Goal: Task Accomplishment & Management: Use online tool/utility

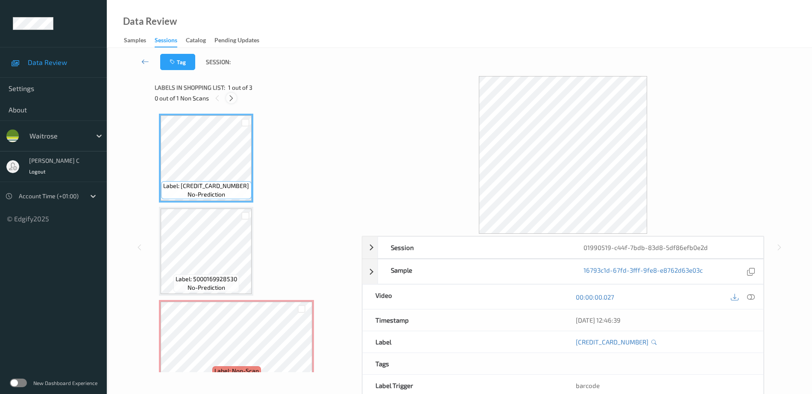
click at [236, 95] on div at bounding box center [231, 98] width 11 height 11
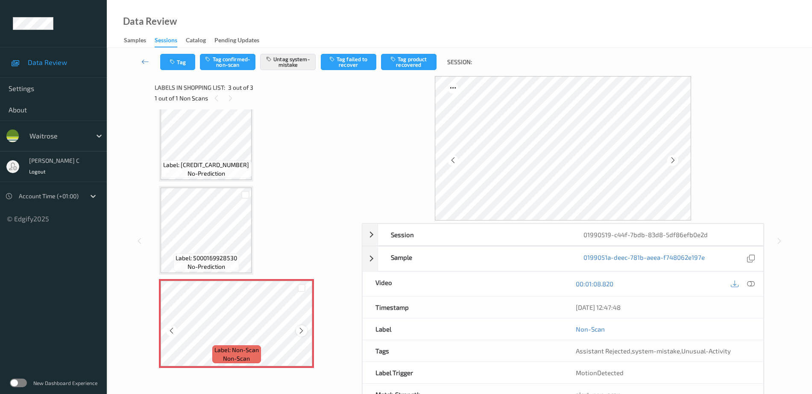
click at [304, 327] on icon at bounding box center [301, 331] width 7 height 8
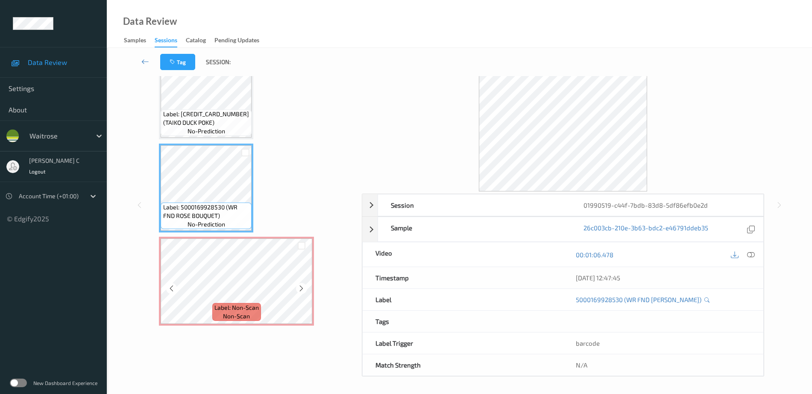
scroll to position [29, 0]
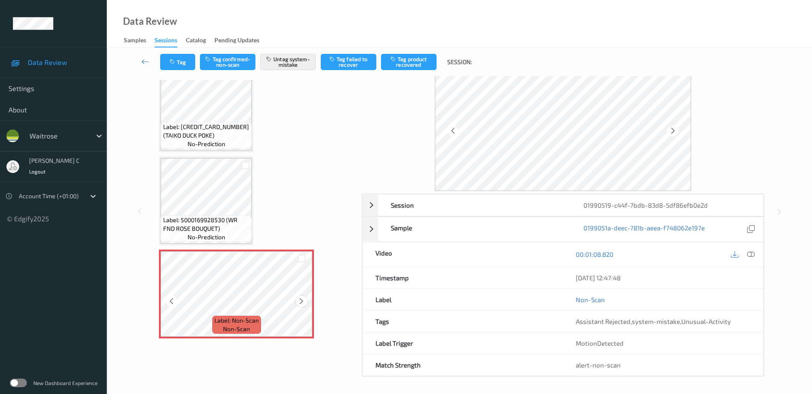
click at [302, 301] on icon at bounding box center [301, 301] width 7 height 8
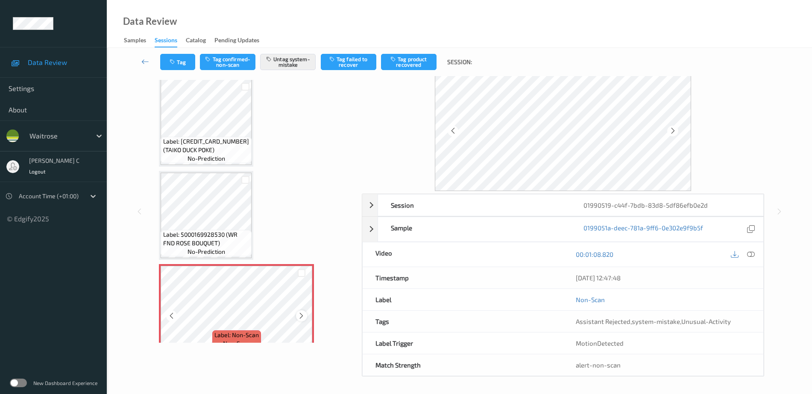
scroll to position [0, 0]
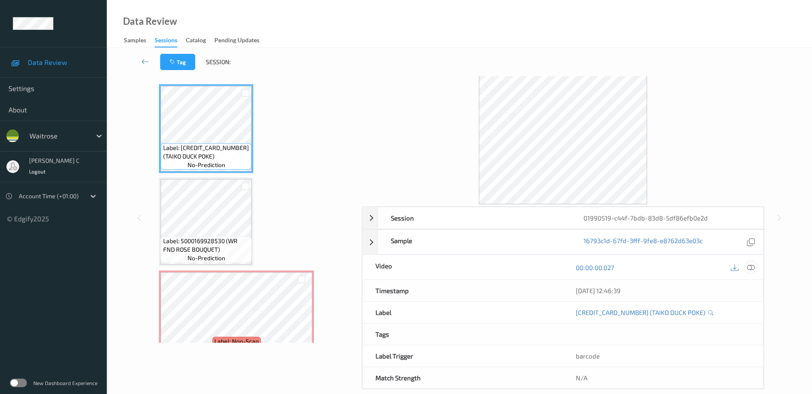
click at [751, 266] on icon at bounding box center [751, 267] width 8 height 8
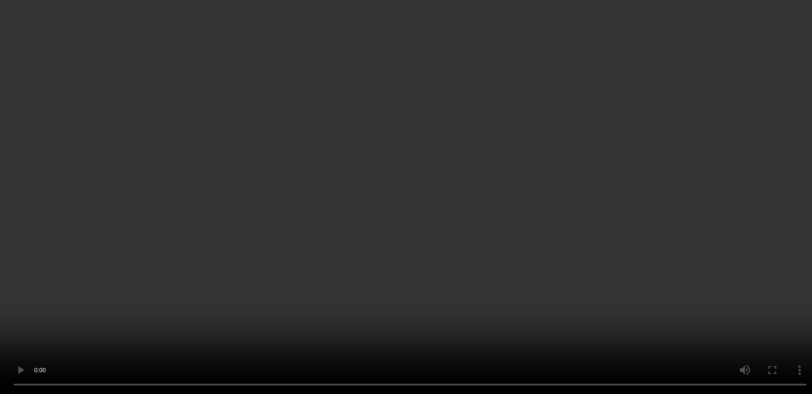
scroll to position [42, 0]
